Goal: Information Seeking & Learning: Learn about a topic

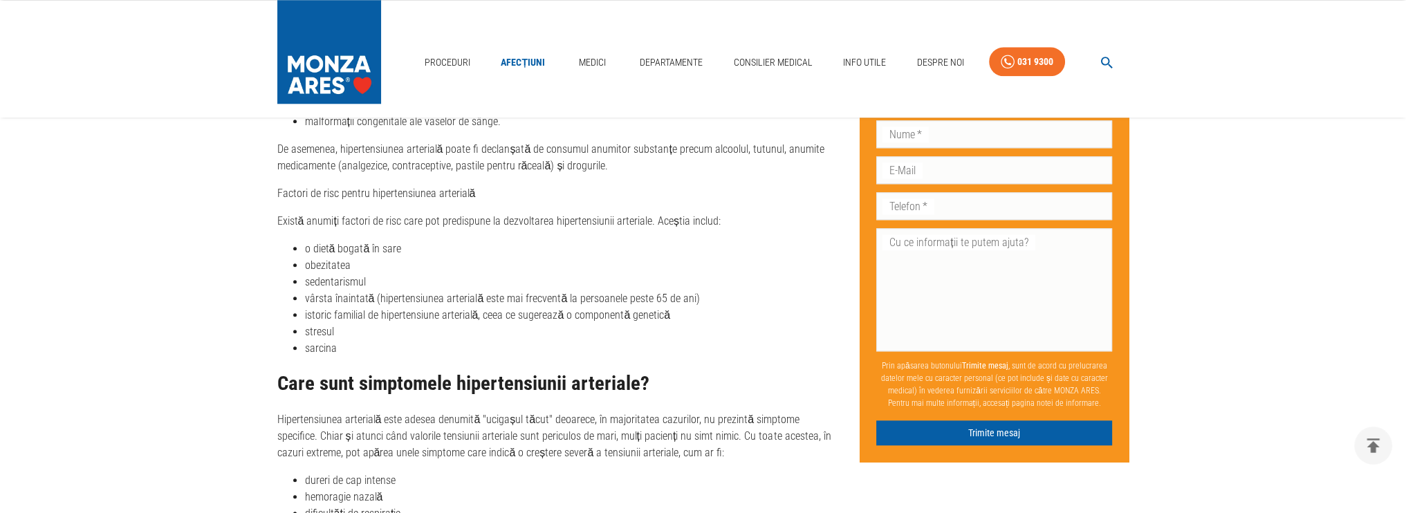
click at [494, 315] on li "istoric familial de hipertensiune arterială, ceea ce sugerează o componentă gen…" at bounding box center [571, 315] width 533 height 17
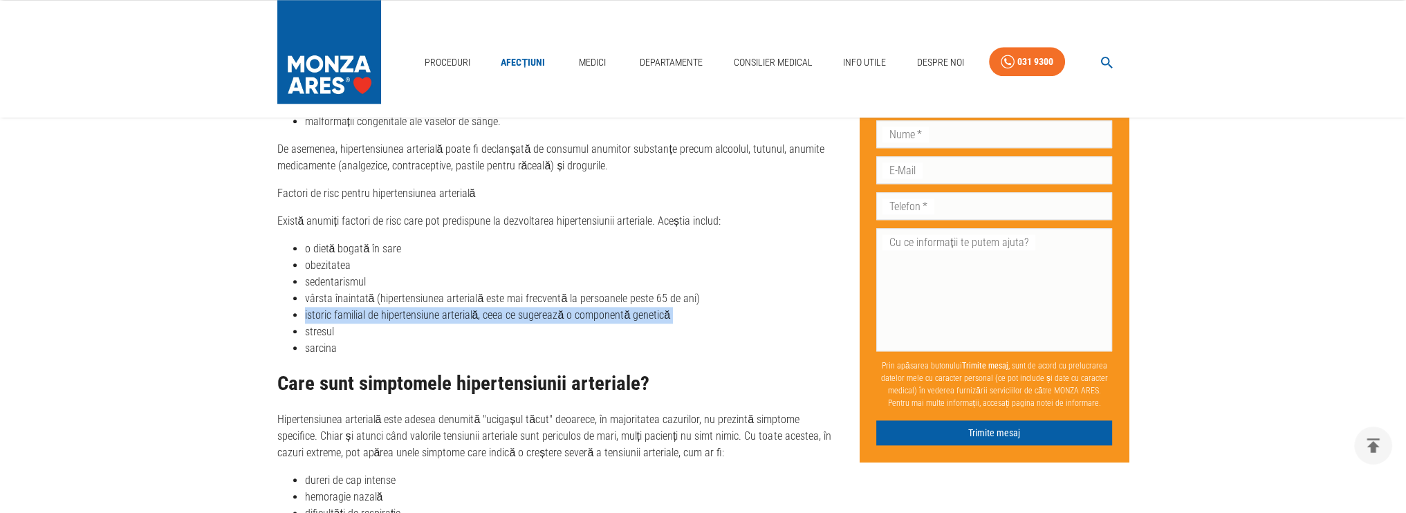
click at [494, 315] on li "istoric familial de hipertensiune arterială, ceea ce sugerează o componentă gen…" at bounding box center [571, 315] width 533 height 17
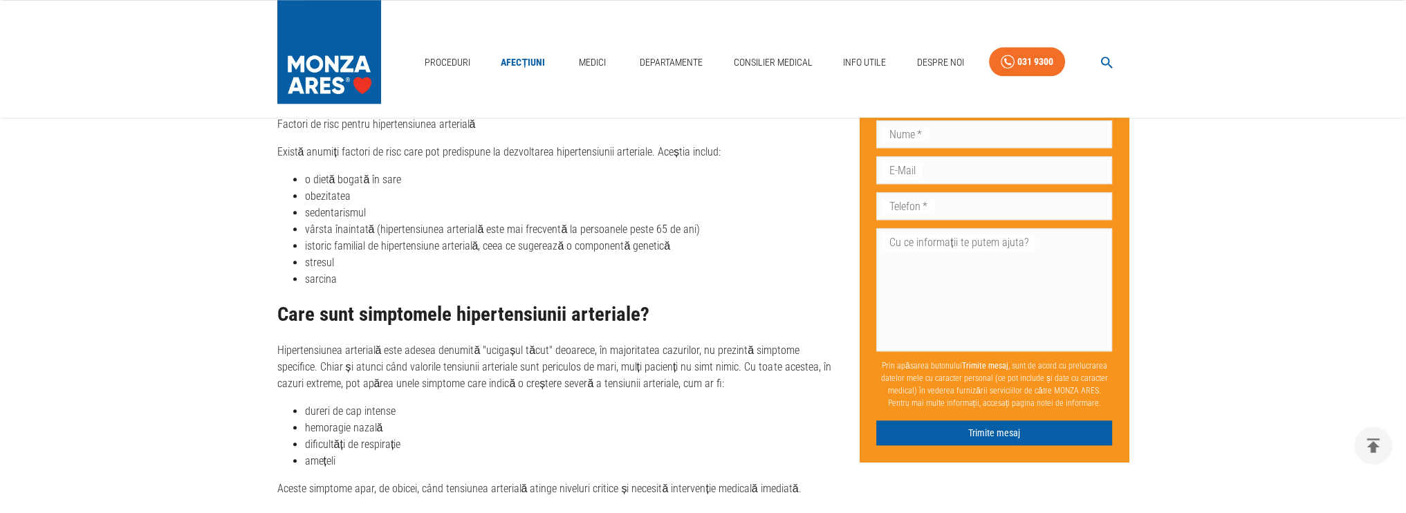
click at [373, 403] on li "dureri de cap intense" at bounding box center [571, 411] width 533 height 17
click at [373, 407] on li "dureri de cap intense" at bounding box center [571, 411] width 533 height 17
click at [371, 407] on li "dureri de cap intense" at bounding box center [571, 411] width 533 height 17
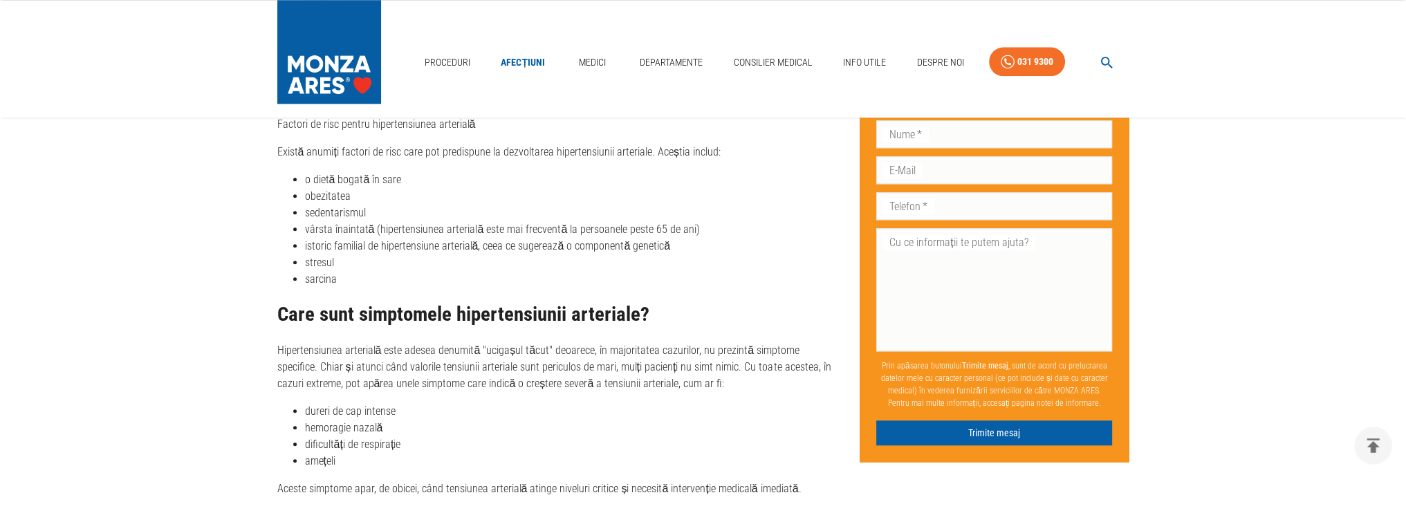
click at [375, 442] on li "dificultăți de respirație" at bounding box center [571, 444] width 533 height 17
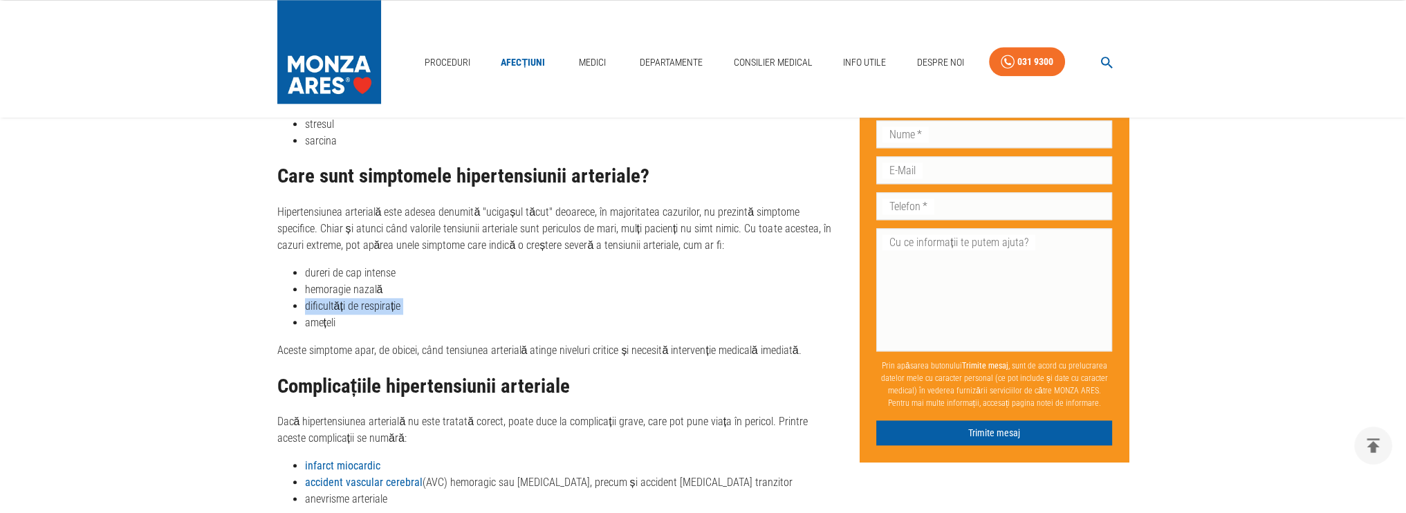
scroll to position [2282, 0]
